Goal: Task Accomplishment & Management: Manage account settings

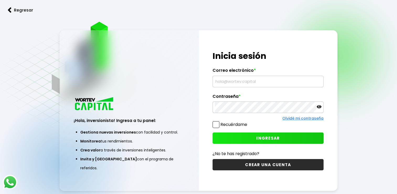
type input "[EMAIL_ADDRESS][DOMAIN_NAME]"
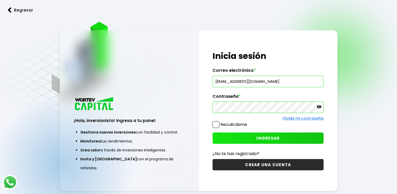
click at [217, 126] on span at bounding box center [216, 124] width 7 height 7
click at [248, 122] on input "Recuérdame" at bounding box center [248, 122] width 0 height 0
click at [241, 135] on button "INGRESAR" at bounding box center [268, 137] width 111 height 11
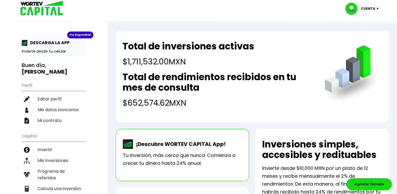
click at [173, 143] on p "¡Descubre WORTEV CAPITAL App!" at bounding box center [179, 144] width 92 height 8
click at [82, 33] on div "¡Ya disponible!" at bounding box center [80, 34] width 26 height 7
